Goal: Information Seeking & Learning: Learn about a topic

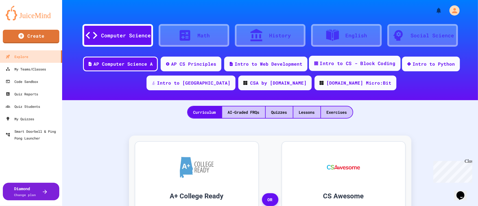
click at [369, 65] on div "Intro to CS - Block Coding" at bounding box center [358, 63] width 76 height 7
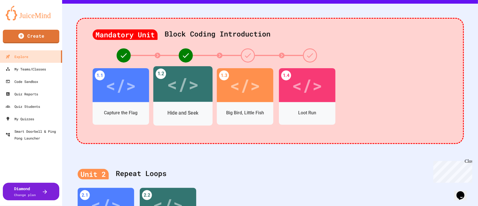
scroll to position [113, 0]
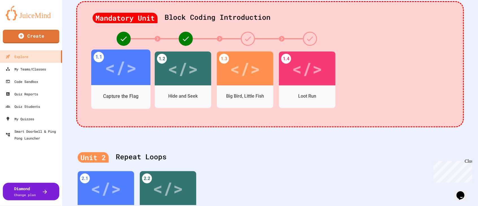
click at [116, 82] on div "</>" at bounding box center [120, 67] width 59 height 36
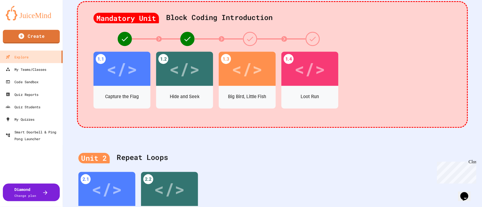
scroll to position [3, 0]
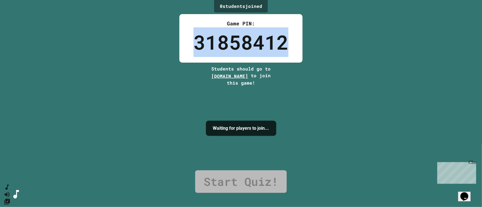
drag, startPoint x: 192, startPoint y: 43, endPoint x: 289, endPoint y: 48, distance: 96.7
click at [289, 48] on div "Game PIN: 31858412" at bounding box center [240, 38] width 123 height 49
click at [372, 59] on div "0 student s joined Game PIN: 31858412 Students should go to play.juicemind.com …" at bounding box center [241, 103] width 482 height 207
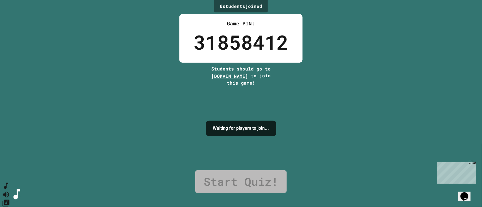
click at [10, 190] on icon "SpeedDial basic example" at bounding box center [6, 186] width 8 height 8
click at [10, 191] on icon "Mute music" at bounding box center [6, 195] width 8 height 8
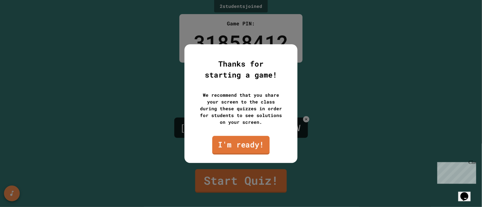
click at [262, 145] on link "I'm ready!" at bounding box center [240, 145] width 57 height 19
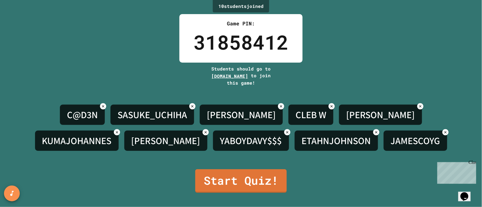
click at [407, 69] on div "10 student s joined Game PIN: 31858412 Students should go to [DOMAIN_NAME] to j…" at bounding box center [241, 103] width 482 height 207
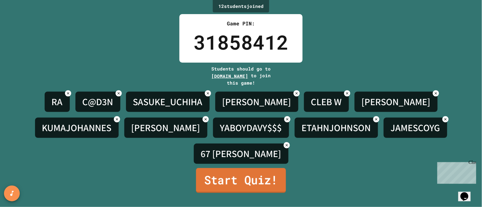
click at [266, 180] on link "Start Quiz!" at bounding box center [241, 180] width 90 height 25
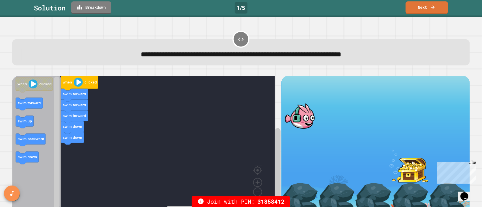
drag, startPoint x: 242, startPoint y: 9, endPoint x: 423, endPoint y: 4, distance: 181.4
click at [422, 4] on link "Next" at bounding box center [426, 7] width 42 height 13
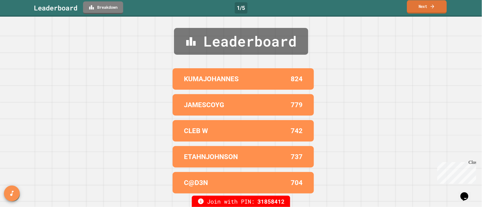
click at [422, 8] on link "Next" at bounding box center [427, 6] width 40 height 13
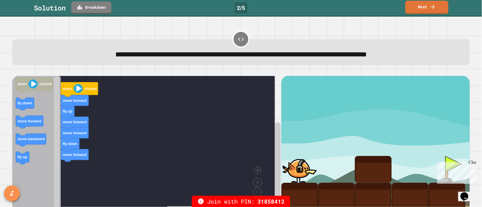
click at [440, 5] on link "Next" at bounding box center [426, 7] width 43 height 13
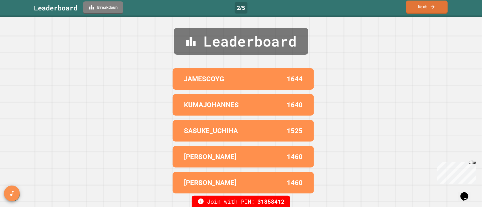
click at [437, 6] on link "Next" at bounding box center [427, 7] width 42 height 13
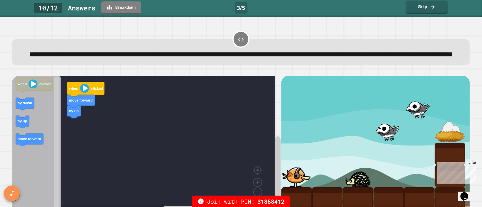
click at [432, 10] on link "Skip" at bounding box center [426, 7] width 42 height 13
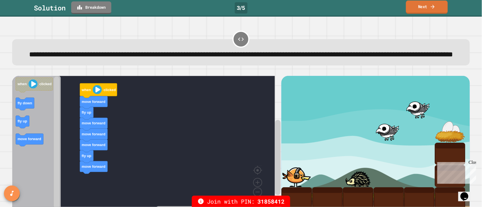
click at [432, 10] on link "Next" at bounding box center [427, 7] width 42 height 13
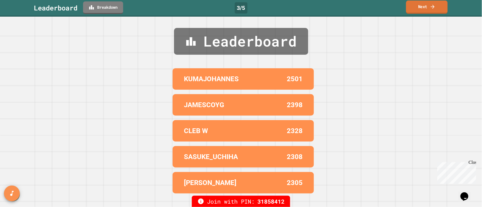
click at [434, 9] on icon at bounding box center [433, 7] width 6 height 6
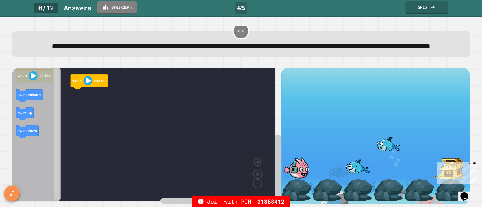
scroll to position [29, 0]
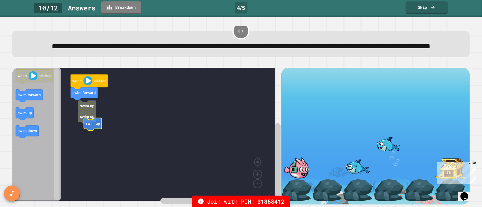
click at [93, 121] on text "swim up" at bounding box center [93, 123] width 14 height 4
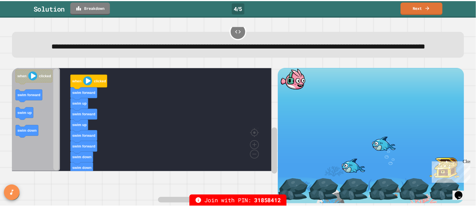
scroll to position [0, 0]
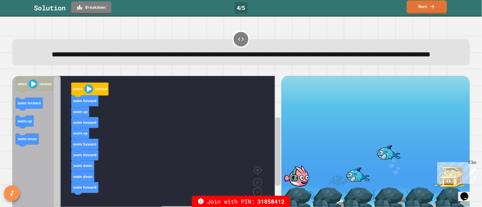
click at [409, 7] on link "Next" at bounding box center [427, 6] width 40 height 13
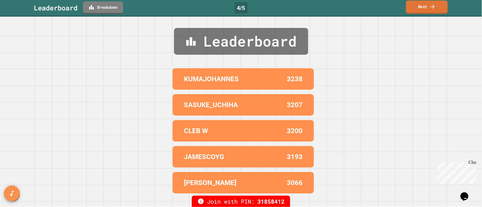
click at [427, 5] on link "Next" at bounding box center [427, 7] width 42 height 13
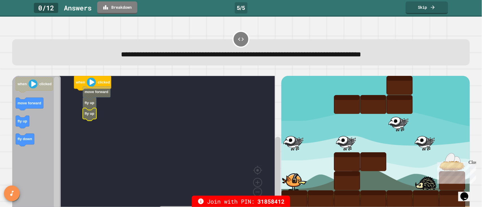
click at [95, 112] on icon "Blockly Workspace" at bounding box center [90, 114] width 14 height 13
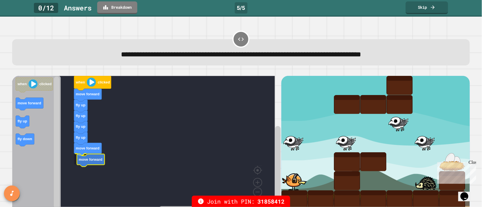
click at [99, 160] on text "move forward" at bounding box center [90, 160] width 24 height 4
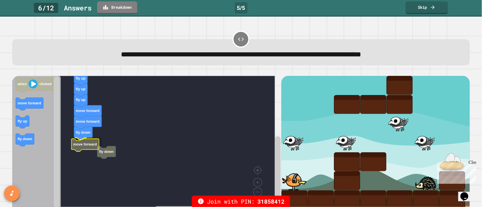
click at [83, 146] on g "when clicked move forward fly up fly up fly up fly up move forward move forward…" at bounding box center [146, 123] width 268 height 171
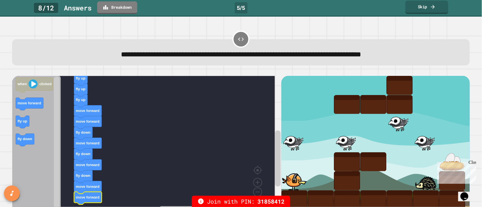
click at [437, 10] on link "Skip" at bounding box center [426, 7] width 43 height 13
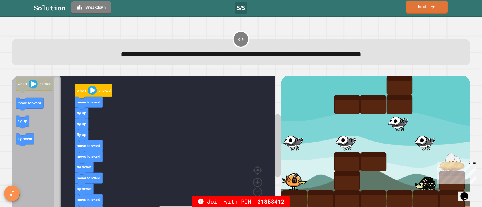
click at [437, 10] on link "Next" at bounding box center [427, 7] width 42 height 13
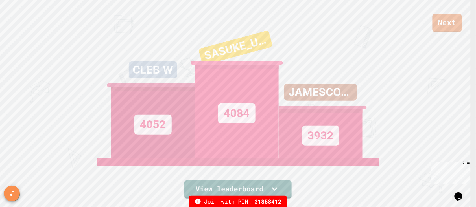
drag, startPoint x: 234, startPoint y: 225, endPoint x: 196, endPoint y: 178, distance: 59.9
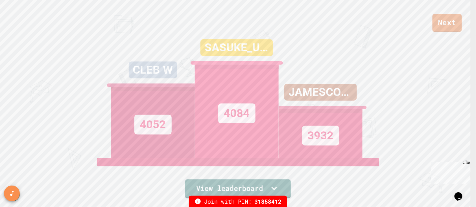
drag, startPoint x: 196, startPoint y: 178, endPoint x: 173, endPoint y: 169, distance: 25.1
click at [173, 169] on div "Next CLEB W 4052 SASUKE_UCHIHA 4084 JAMESCOYG 3932 View leaderboard" at bounding box center [238, 103] width 476 height 207
drag, startPoint x: 202, startPoint y: 186, endPoint x: 201, endPoint y: 184, distance: 3.2
click at [202, 186] on link "View leaderboard" at bounding box center [237, 189] width 107 height 19
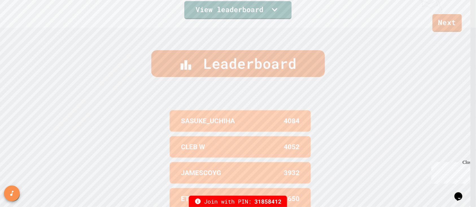
scroll to position [167, 0]
